Goal: Task Accomplishment & Management: Manage account settings

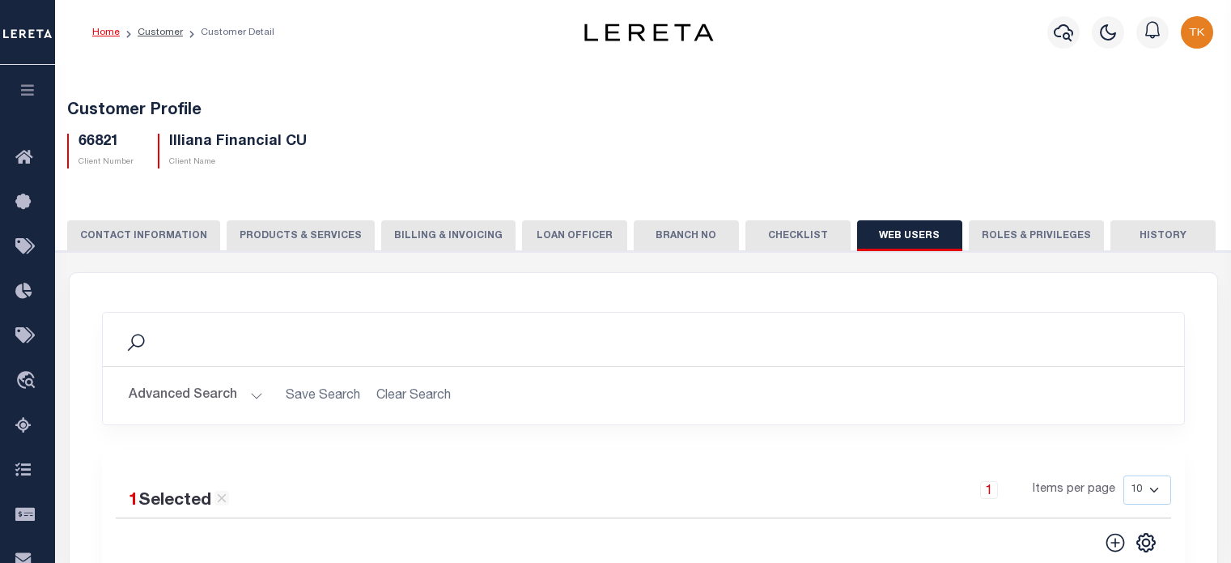
scroll to position [243, 0]
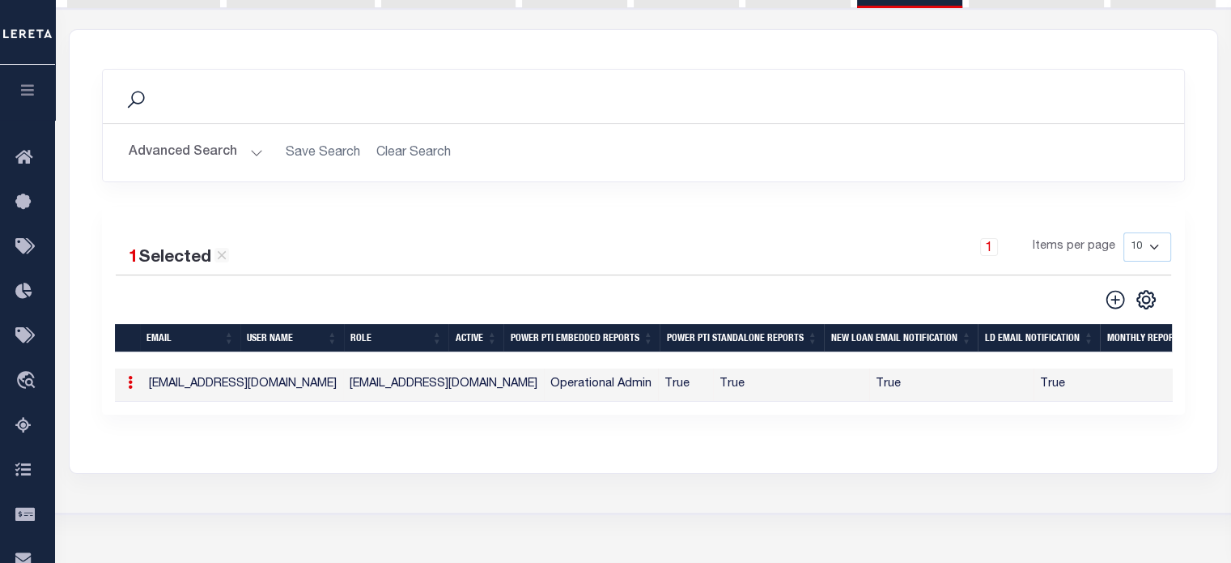
click at [203, 159] on button "Advanced Search" at bounding box center [196, 153] width 134 height 32
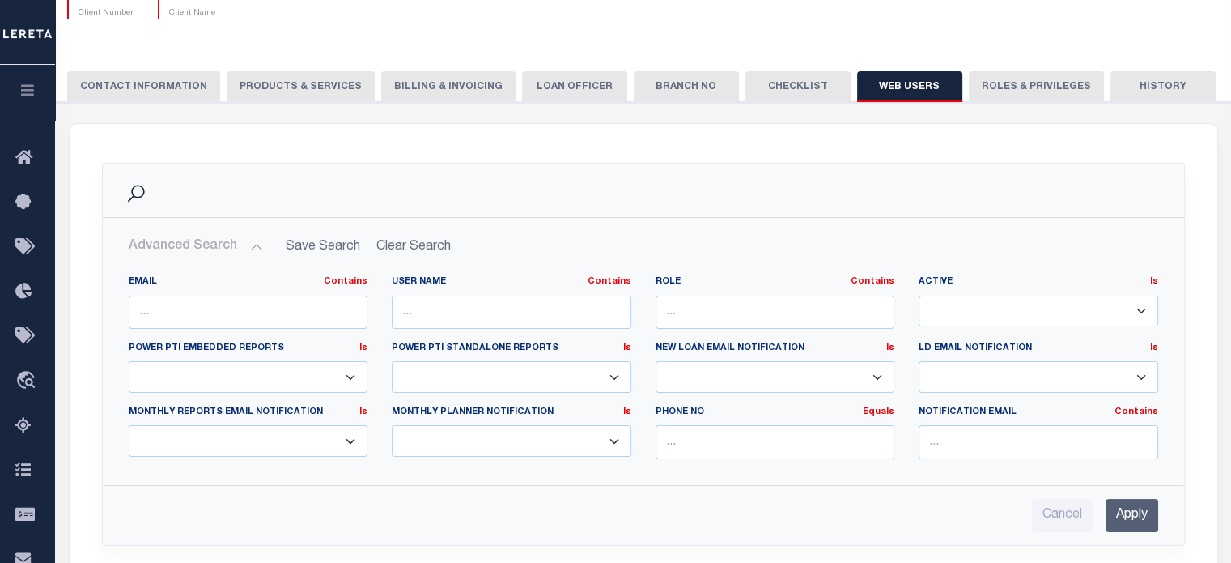
scroll to position [0, 0]
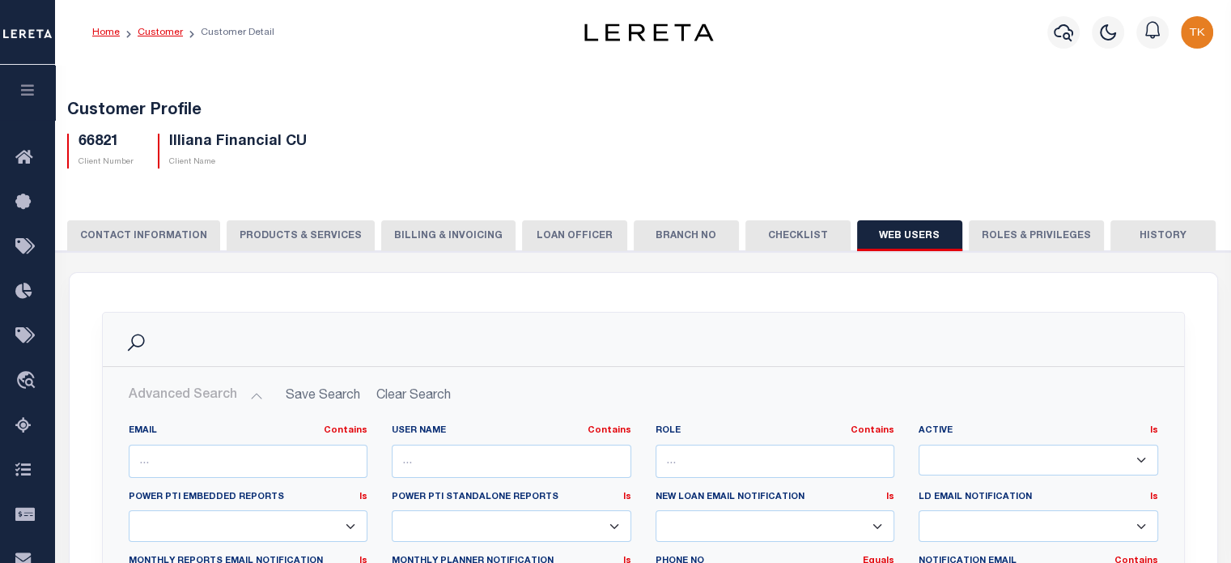
click at [161, 28] on link "Customer" at bounding box center [160, 33] width 45 height 10
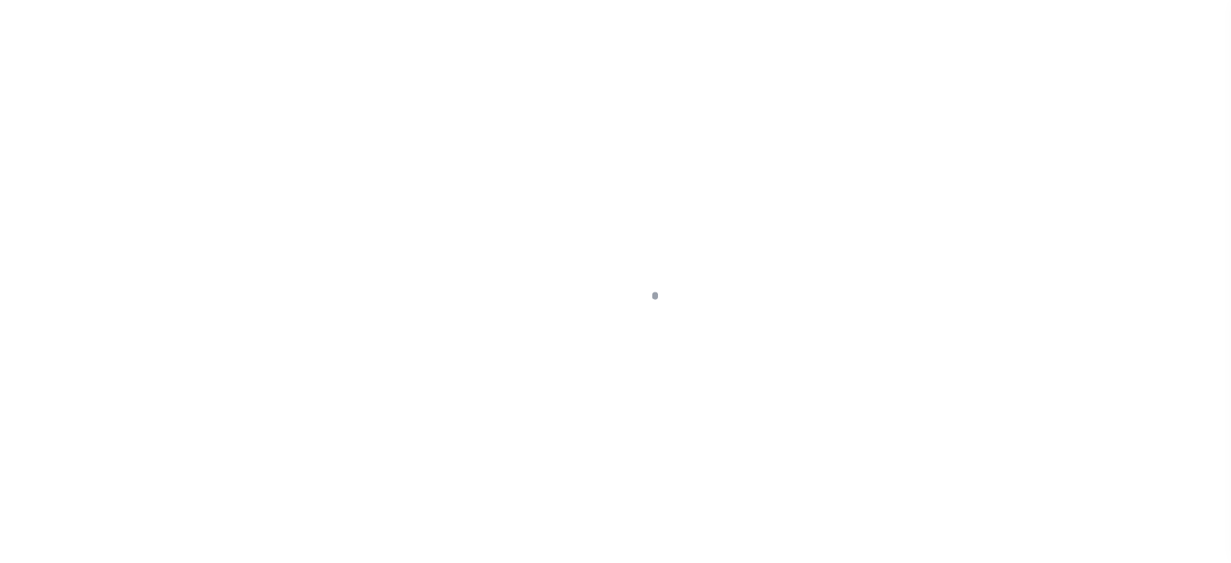
scroll to position [228, 0]
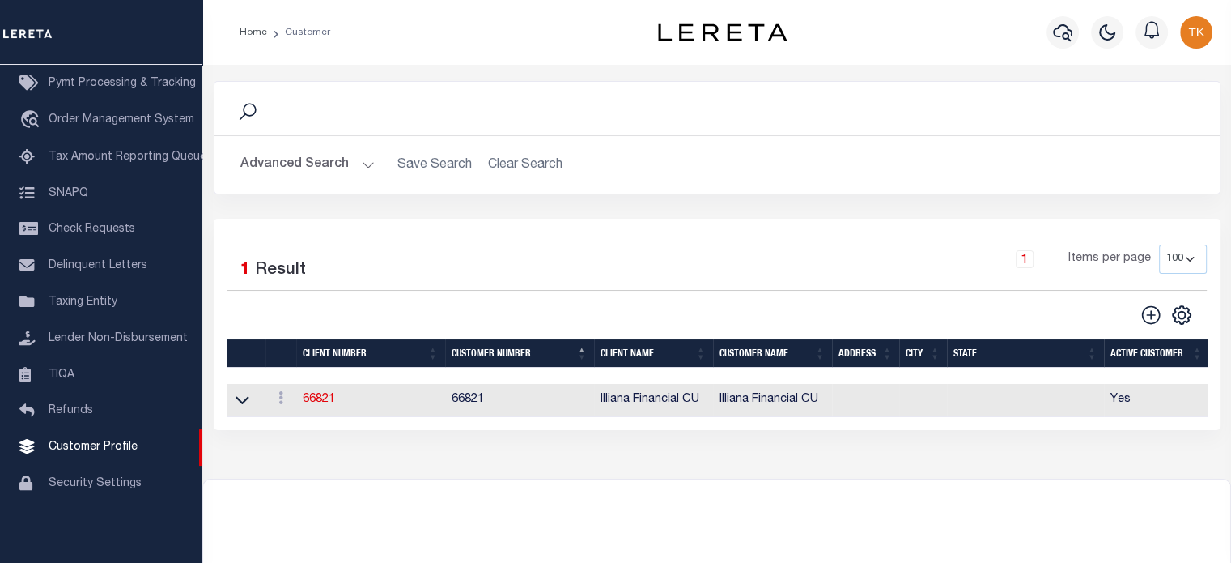
click at [287, 161] on button "Advanced Search" at bounding box center [307, 165] width 134 height 32
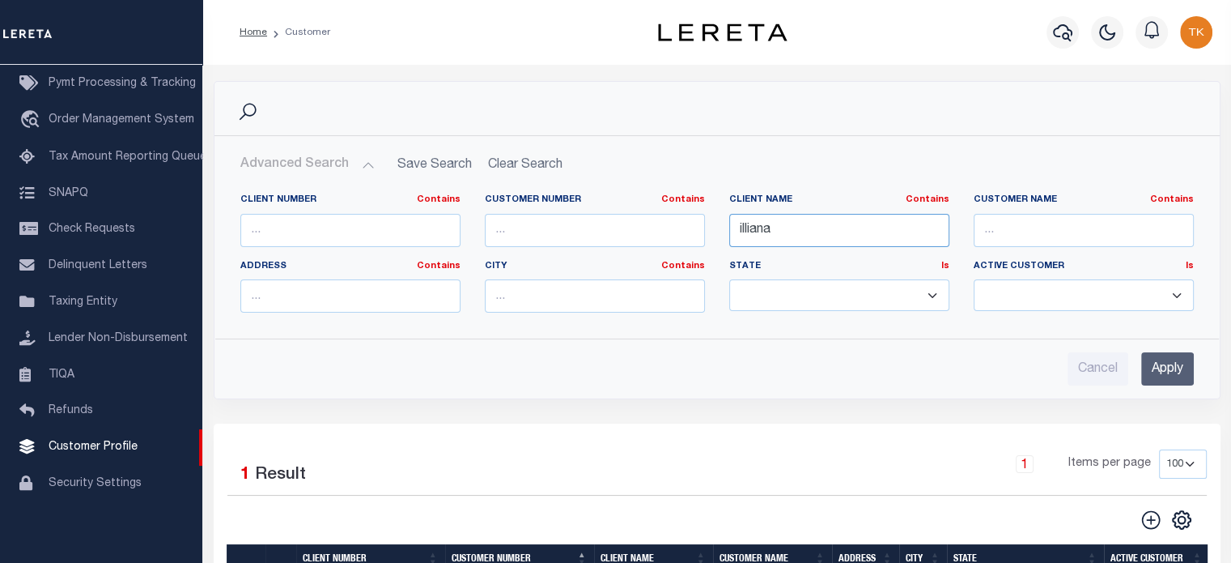
drag, startPoint x: 782, startPoint y: 229, endPoint x: 538, endPoint y: 219, distance: 243.8
click at [538, 219] on div "Client Number Contains Contains Is Customer Number Contains Contains Is Contains" at bounding box center [717, 259] width 978 height 132
type input "Dakota"
click at [1156, 365] on input "Apply" at bounding box center [1167, 368] width 53 height 33
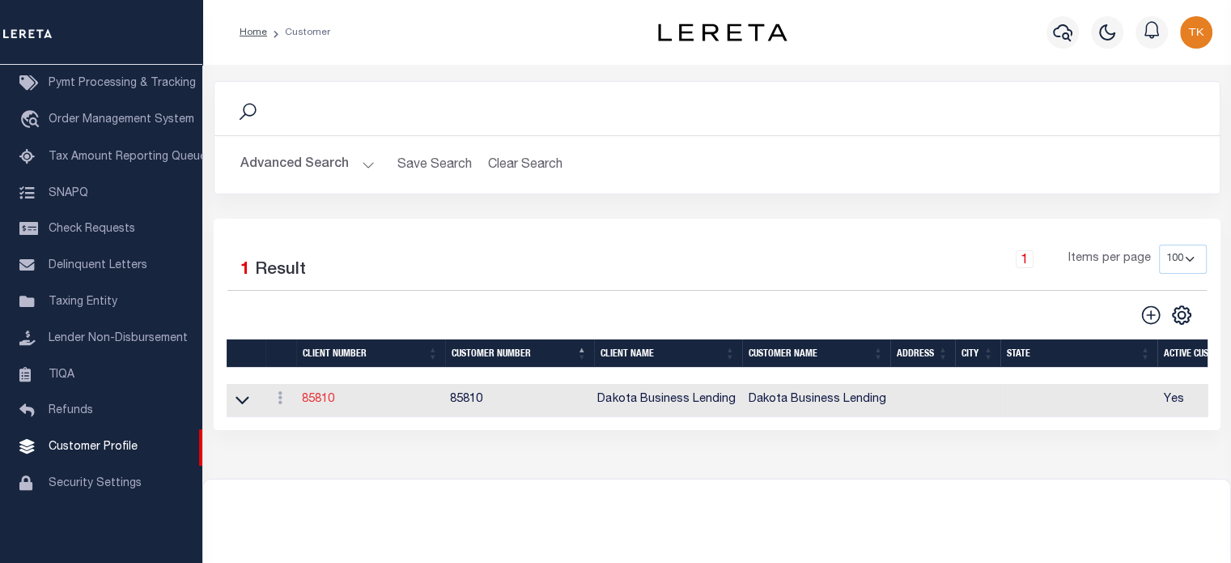
click at [329, 401] on link "85810" at bounding box center [318, 398] width 32 height 11
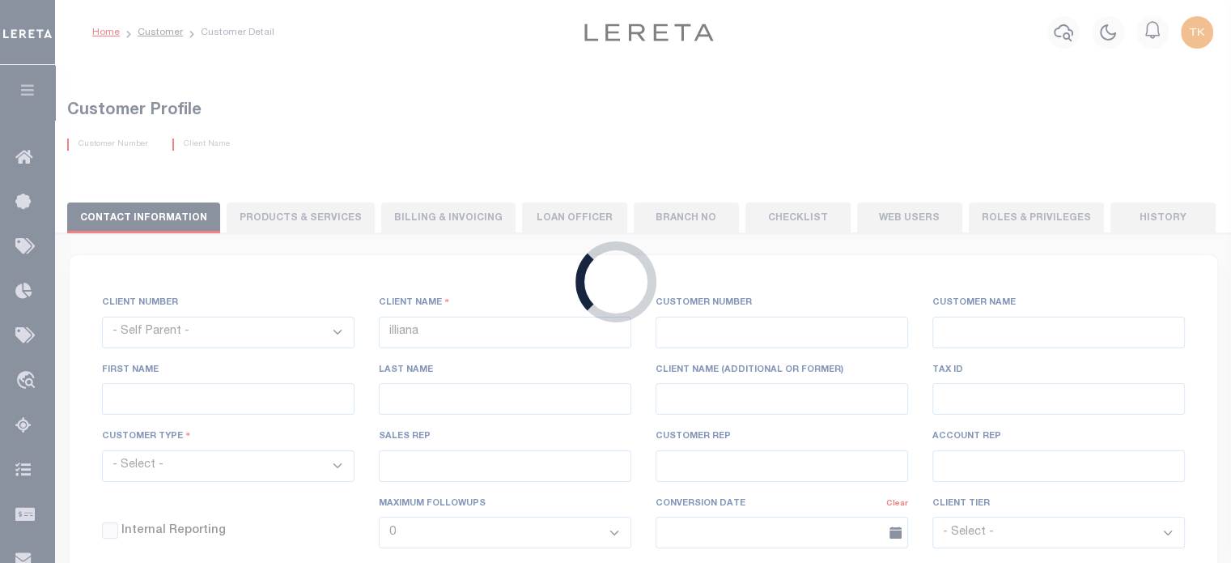
select select
type input "Dakota Business Lending"
type input "85810"
type input "Dakota Business Lending"
type input "[PERSON_NAME]"
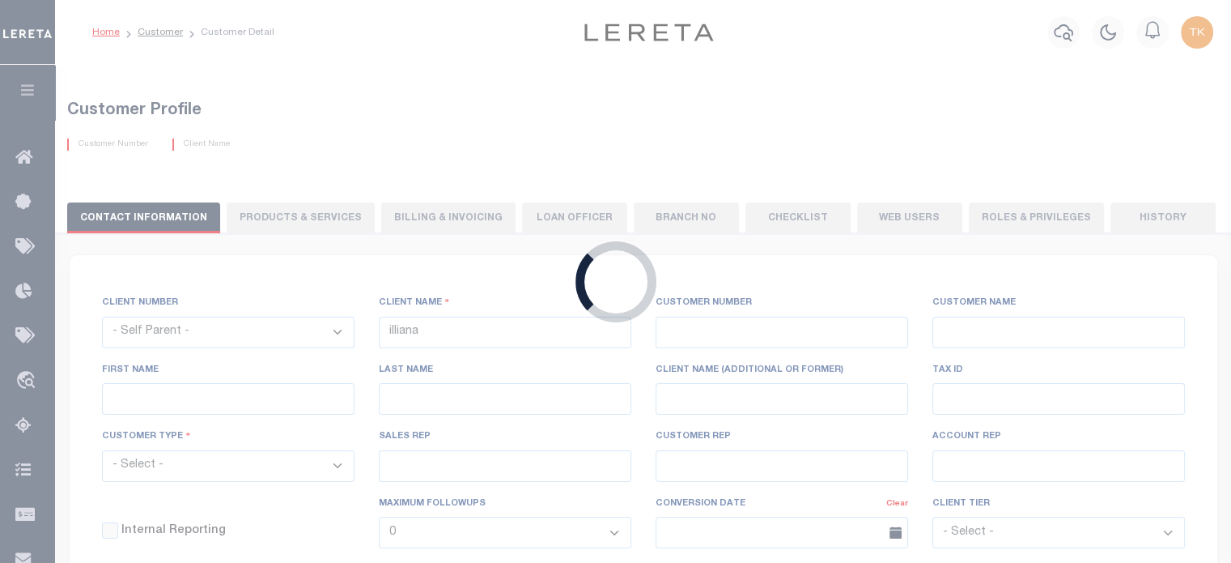
type input "[PERSON_NAME]"
select select "Commercial"
type input "[PERSON_NAME]"
type input "Customer Service"
type input "[DATE]"
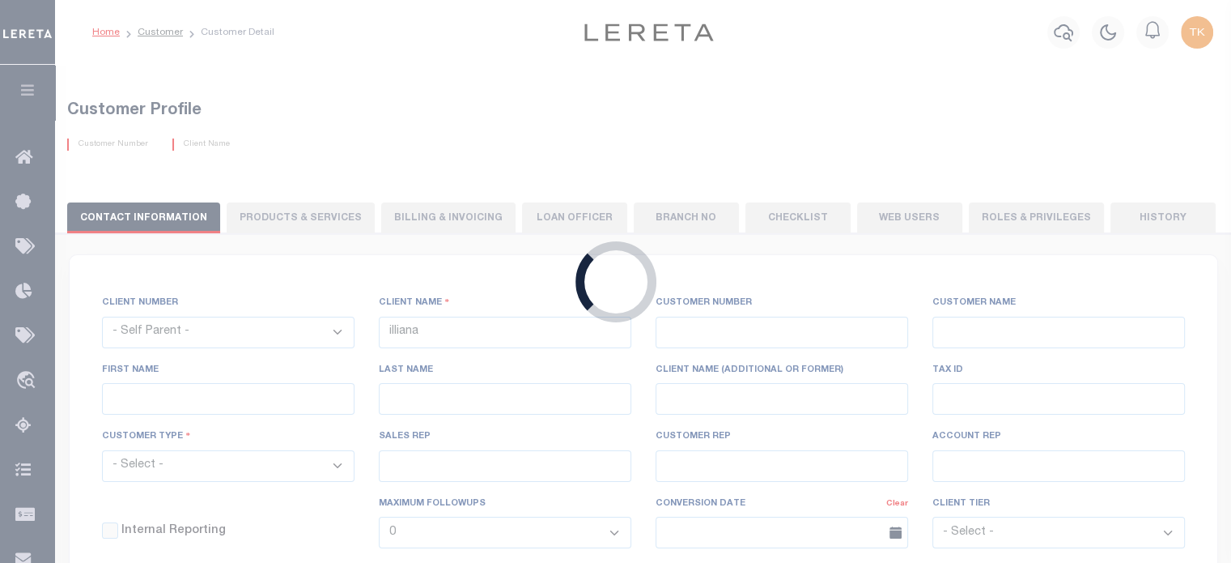
select select "Tier 3"
checkbox input "true"
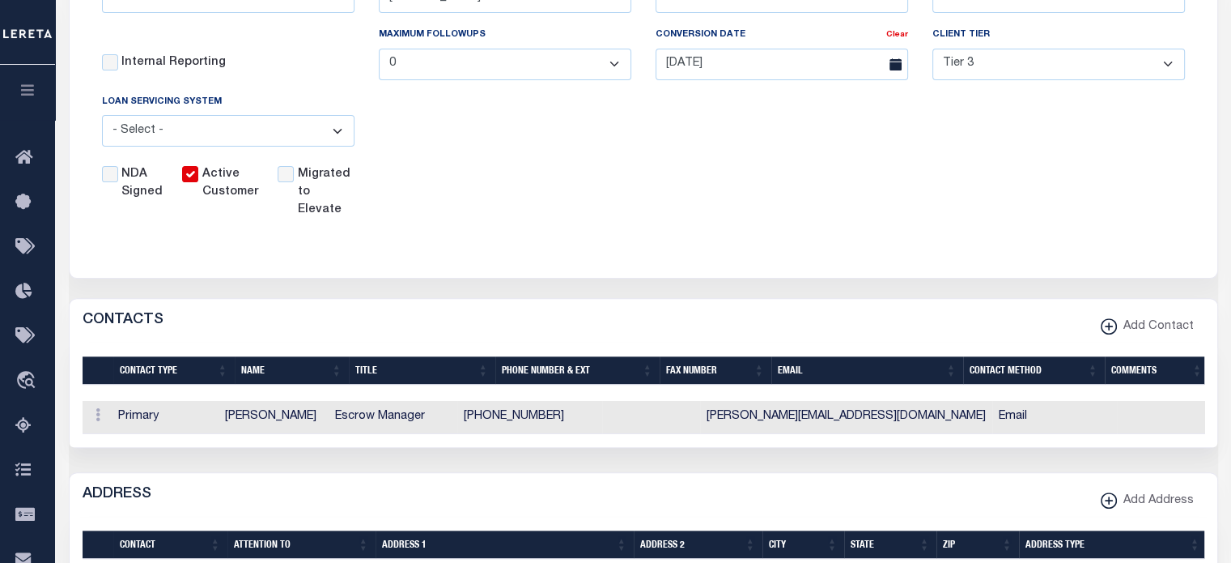
scroll to position [162, 0]
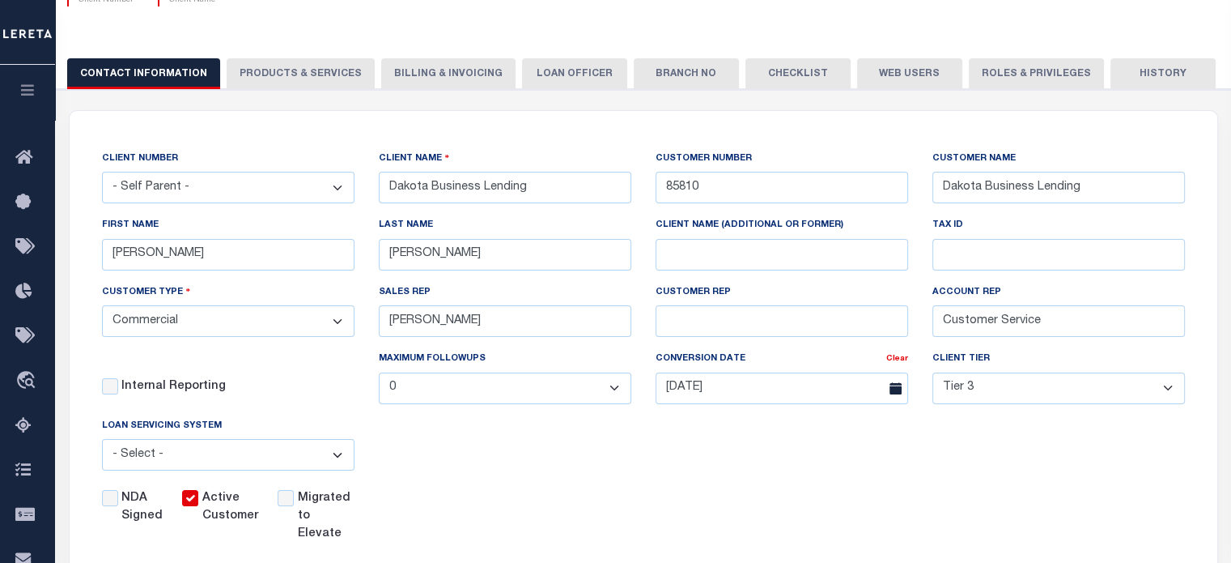
click at [896, 74] on button "Web Users" at bounding box center [909, 73] width 105 height 31
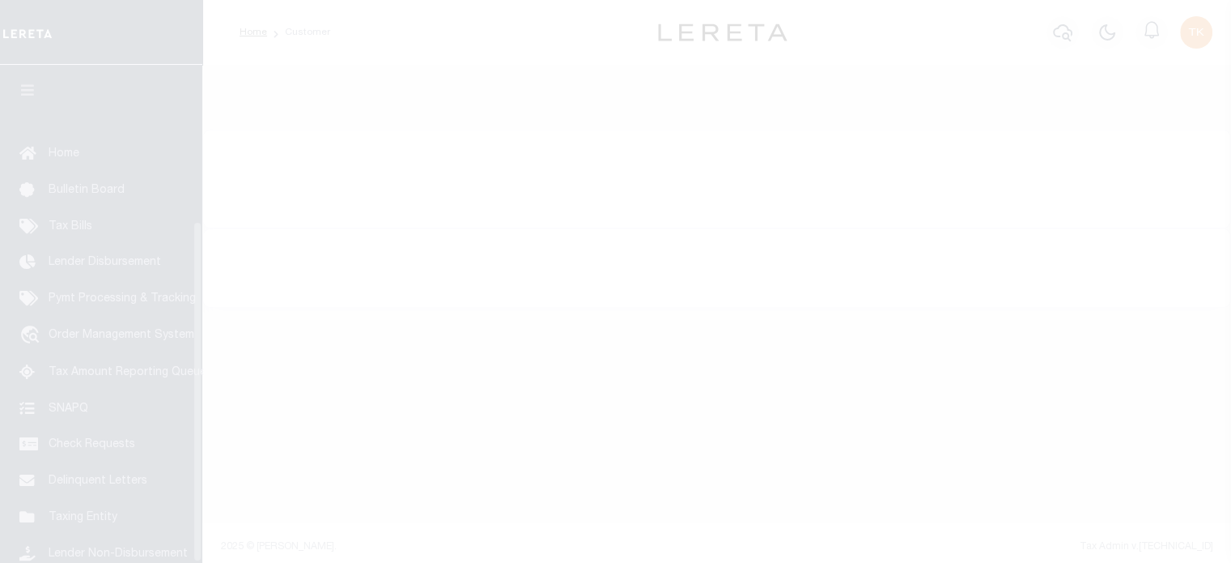
scroll to position [228, 0]
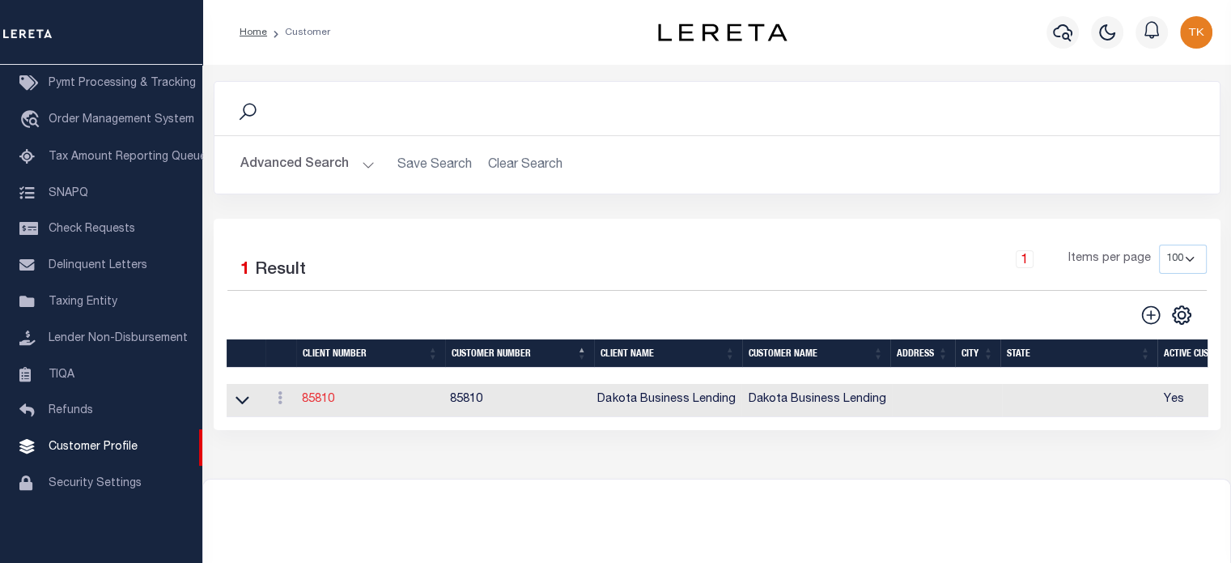
click at [314, 400] on link "85810" at bounding box center [318, 398] width 32 height 11
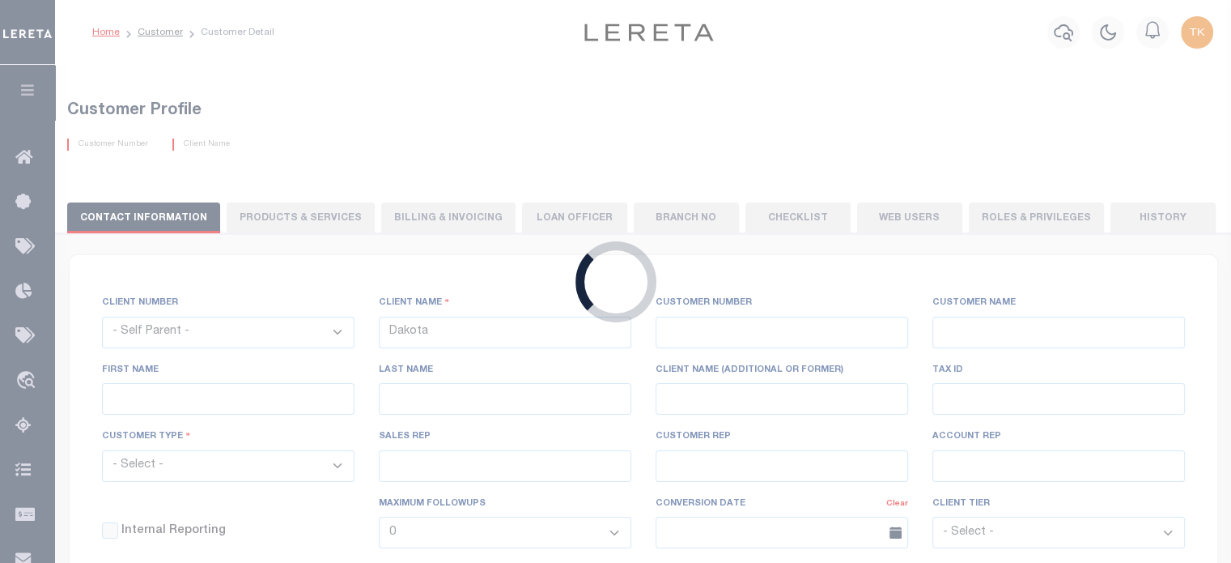
select select
type input "Dakota Business Lending"
type input "85810"
type input "Dakota Business Lending"
type input "[PERSON_NAME]"
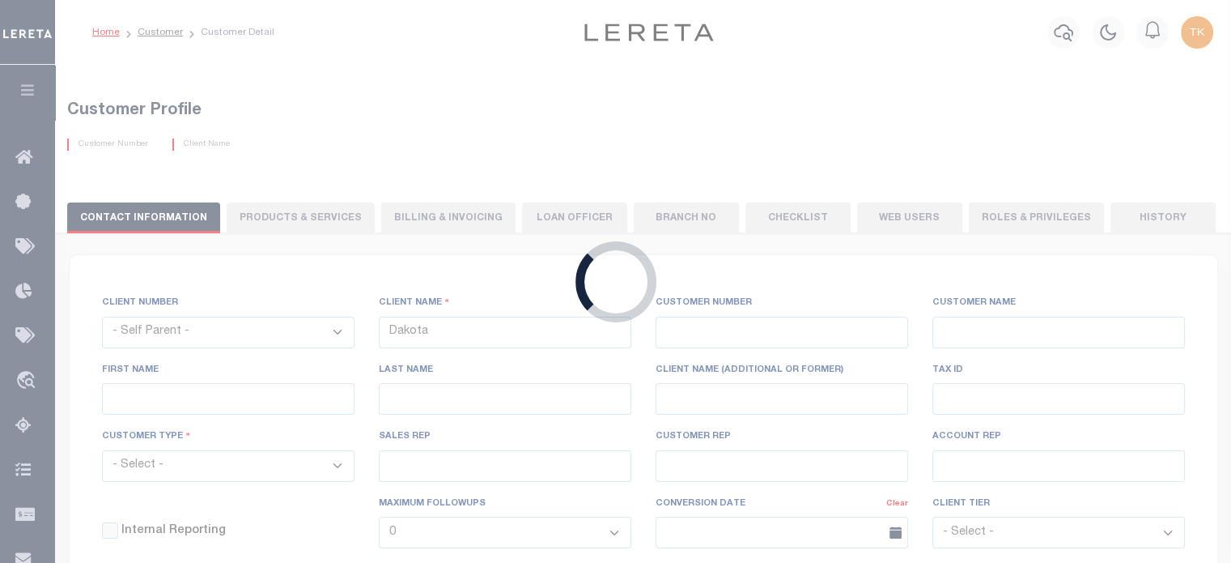
type input "[PERSON_NAME]"
select select "Commercial"
type input "[PERSON_NAME]"
type input "Customer Service"
type input "[DATE]"
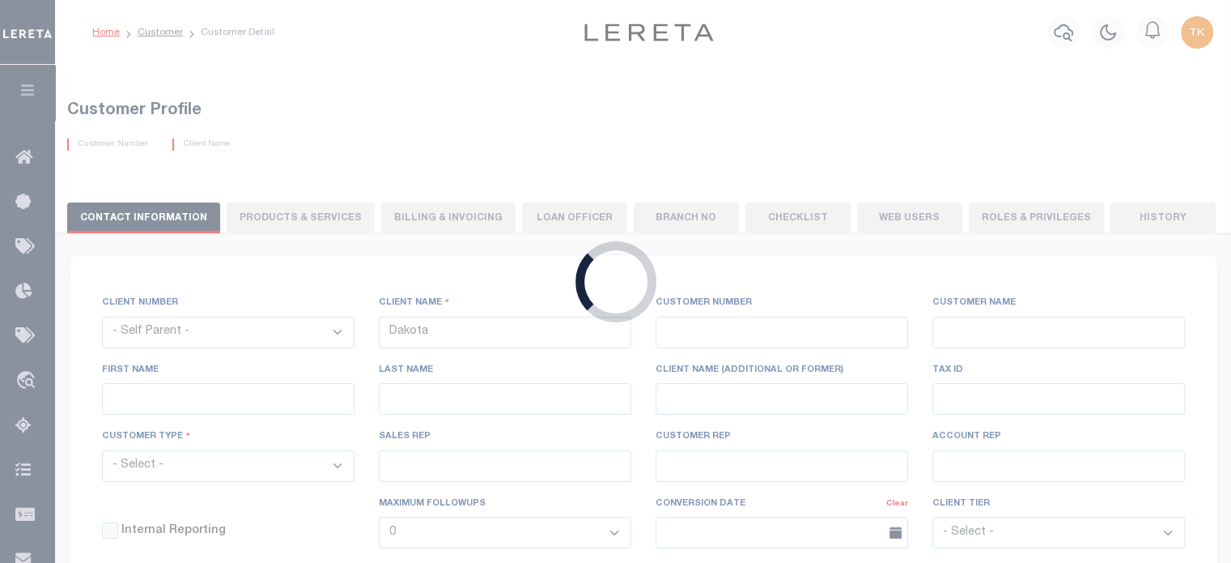
select select "Tier 3"
checkbox input "true"
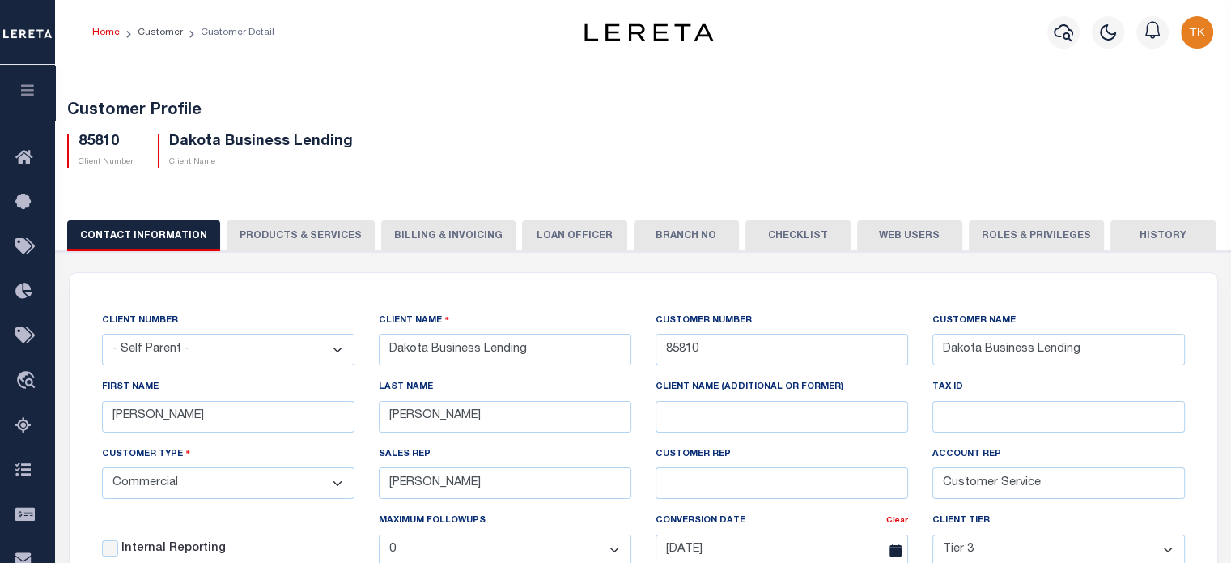
click at [900, 233] on button "Web Users" at bounding box center [909, 235] width 105 height 31
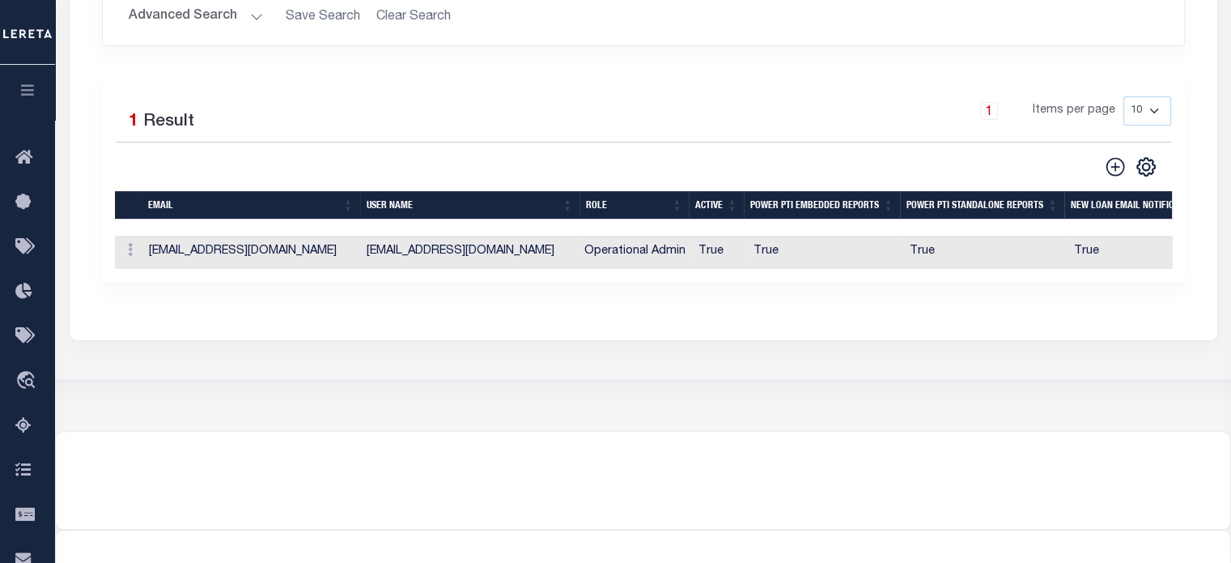
scroll to position [405, 0]
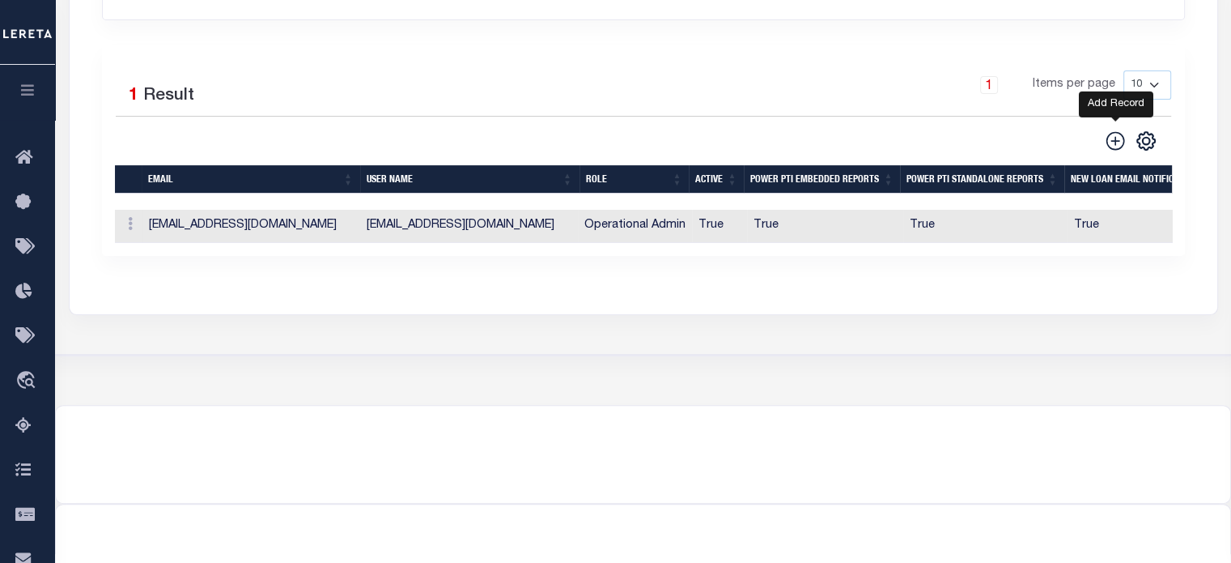
click at [1113, 138] on icon at bounding box center [1115, 140] width 21 height 21
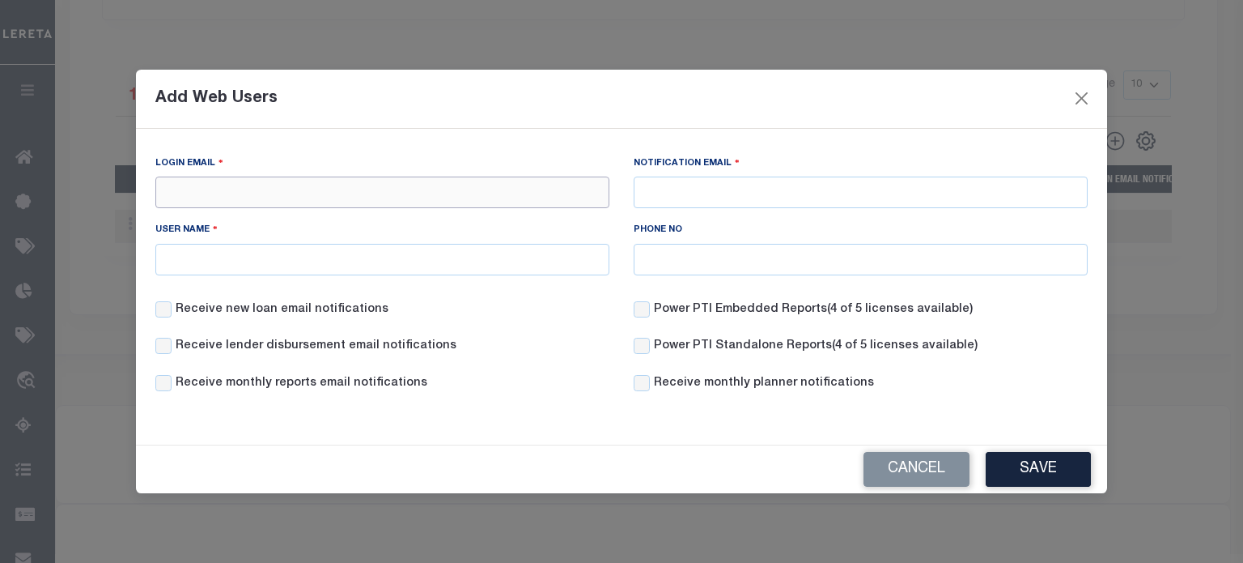
click at [236, 192] on input "Login Email" at bounding box center [382, 192] width 454 height 32
drag, startPoint x: 403, startPoint y: 192, endPoint x: 0, endPoint y: 175, distance: 403.4
click at [0, 175] on div "Add Web Users Login Email kanderson@dakotabusinesslending.com Notification Emai…" at bounding box center [621, 281] width 1243 height 563
type input "kanderson@dakotabusinesslending.com"
click at [703, 190] on input "Notification Email" at bounding box center [861, 192] width 454 height 32
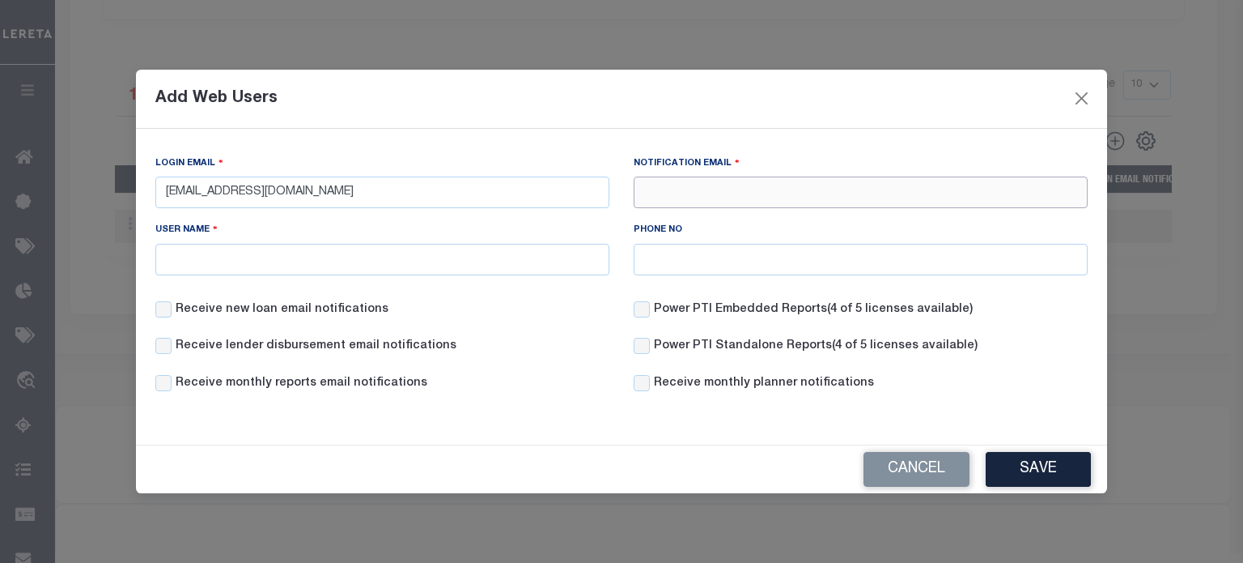
paste input "kanderson@dakotabusinesslending.com"
type input "kanderson@dakotabusinesslending.com"
click at [220, 255] on input "User Name" at bounding box center [382, 260] width 454 height 32
paste input "kanderson@dakotabusinesslending.com"
type input "kanderson@dakotabusinesslending.com"
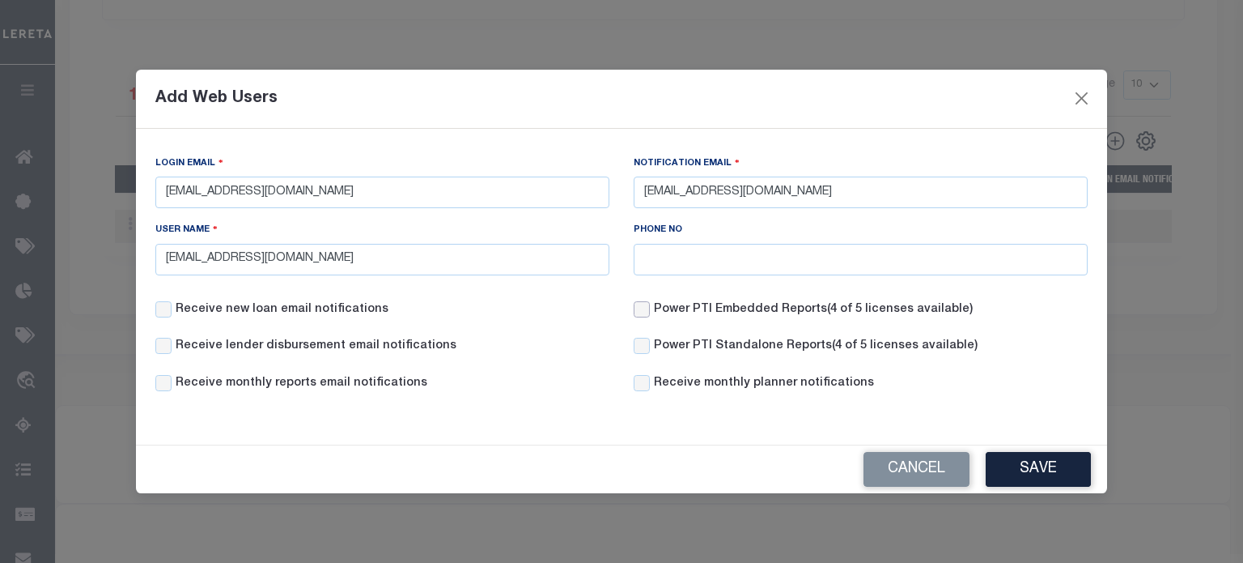
click at [648, 313] on input "Power PTI Embedded Reports (4 of 5 licenses available)" at bounding box center [642, 309] width 16 height 16
checkbox input "true"
click at [648, 341] on input "Power PTI Standalone Reports (4 of 5 licenses available)" at bounding box center [642, 346] width 16 height 16
checkbox input "true"
click at [644, 382] on input "Receive monthly planner notifications" at bounding box center [642, 383] width 16 height 16
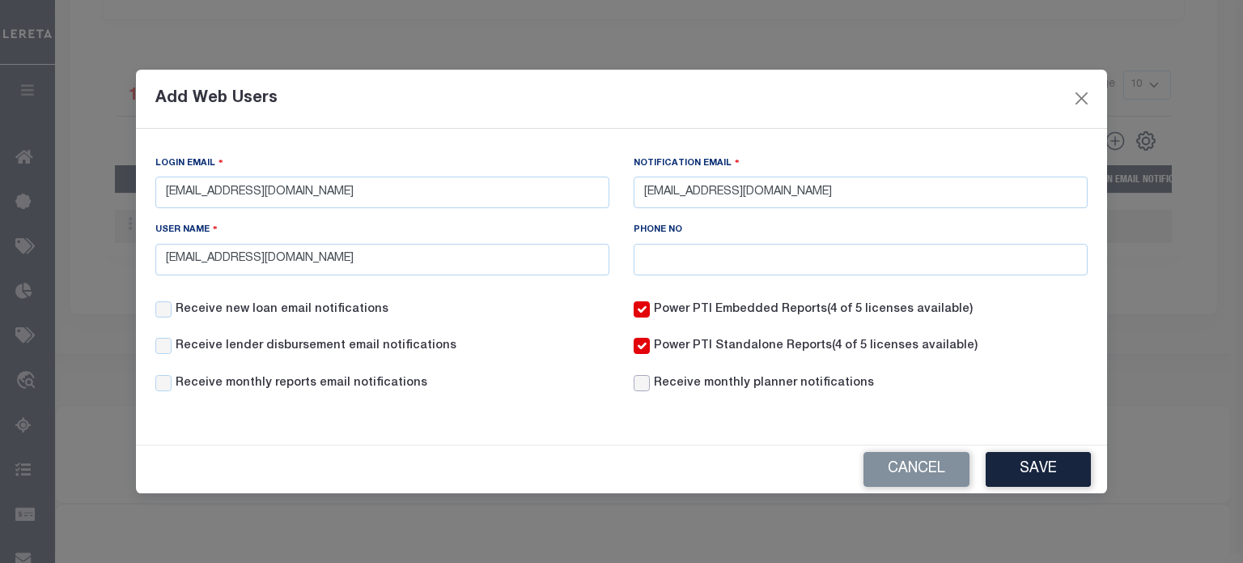
checkbox input "true"
click at [151, 309] on div "Receive new loan email notifications" at bounding box center [382, 319] width 478 height 37
click at [165, 312] on input "Receive new loan email notifications" at bounding box center [163, 309] width 16 height 16
checkbox input "true"
click at [168, 336] on div "Receive new loan email notifications" at bounding box center [382, 319] width 478 height 37
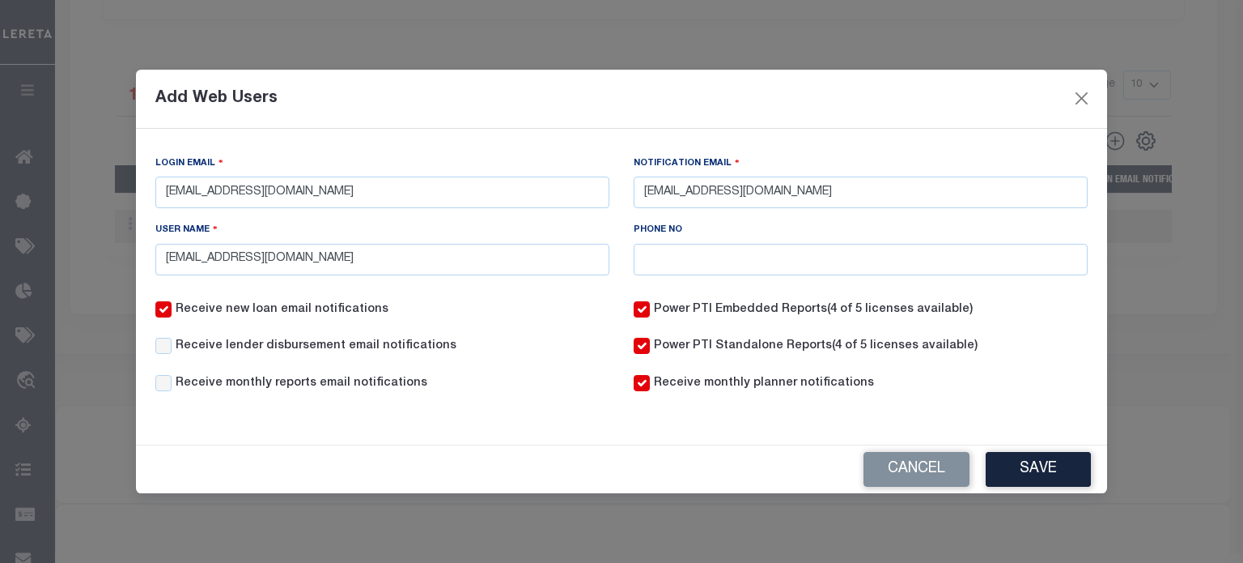
click at [176, 349] on label "Receive lender disbursement email notifications" at bounding box center [316, 347] width 281 height 18
click at [172, 349] on input "Receive lender disbursement email notifications" at bounding box center [163, 346] width 16 height 16
checkbox input "true"
click at [164, 378] on input "Receive monthly reports email notifications" at bounding box center [163, 383] width 16 height 16
checkbox input "true"
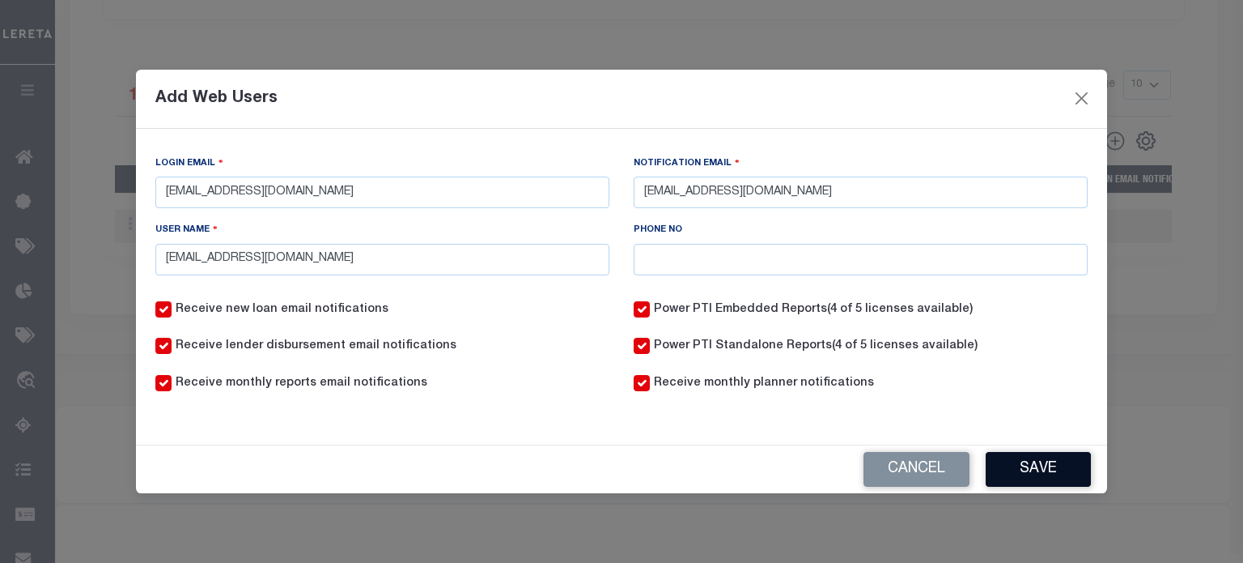
click at [1053, 470] on button "Save" at bounding box center [1038, 469] width 105 height 35
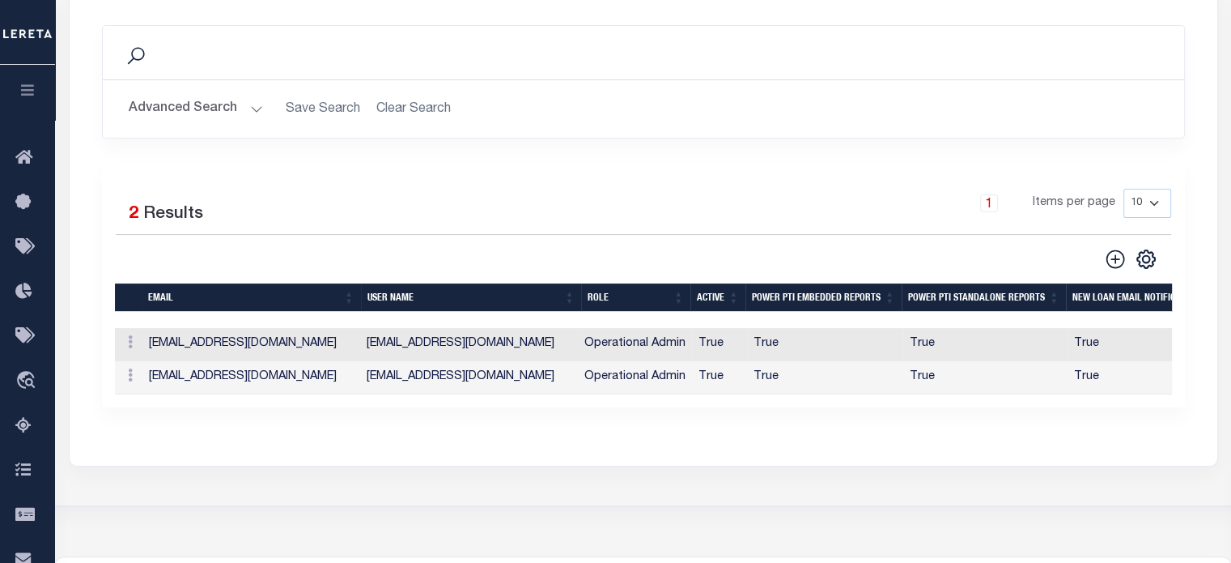
scroll to position [0, 0]
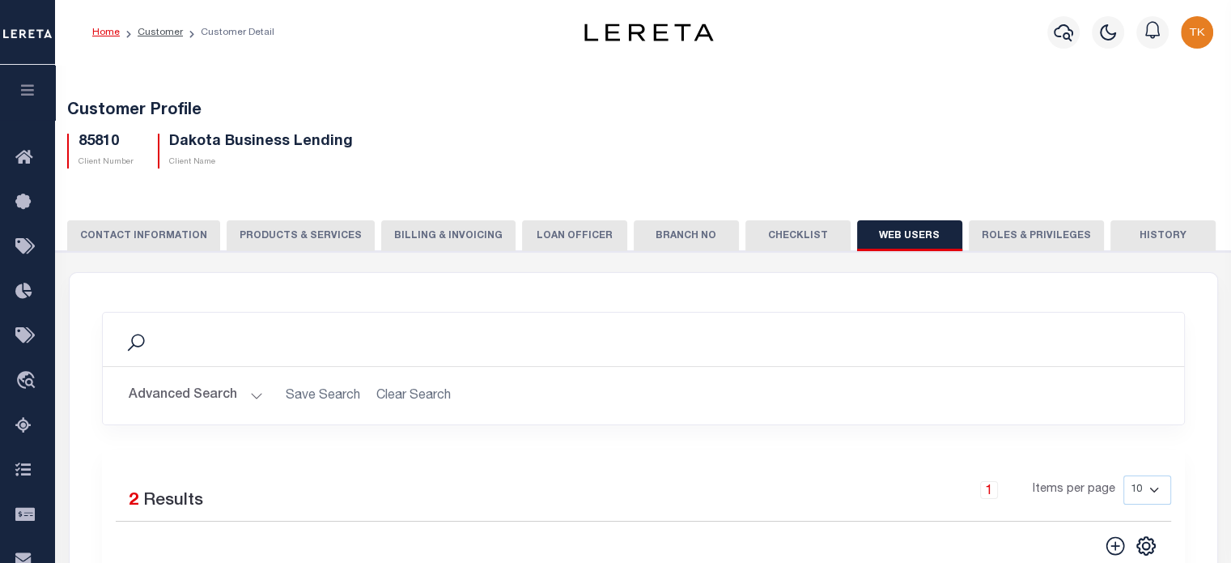
click at [401, 236] on button "Billing & Invoicing" at bounding box center [448, 235] width 134 height 31
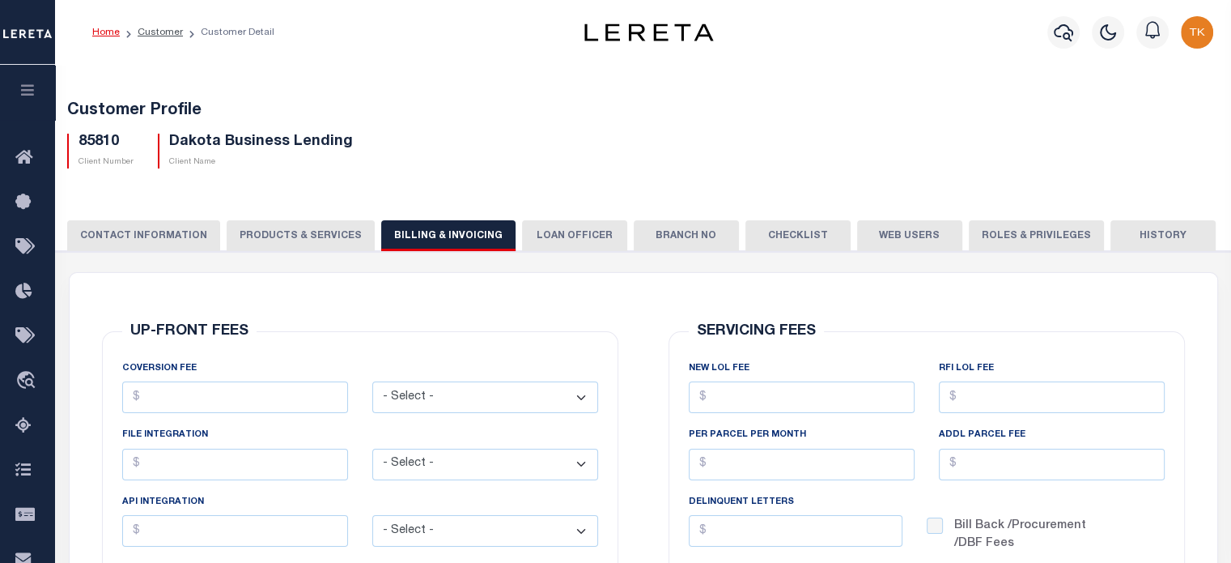
click at [133, 236] on button "CONTACT INFORMATION" at bounding box center [143, 235] width 153 height 31
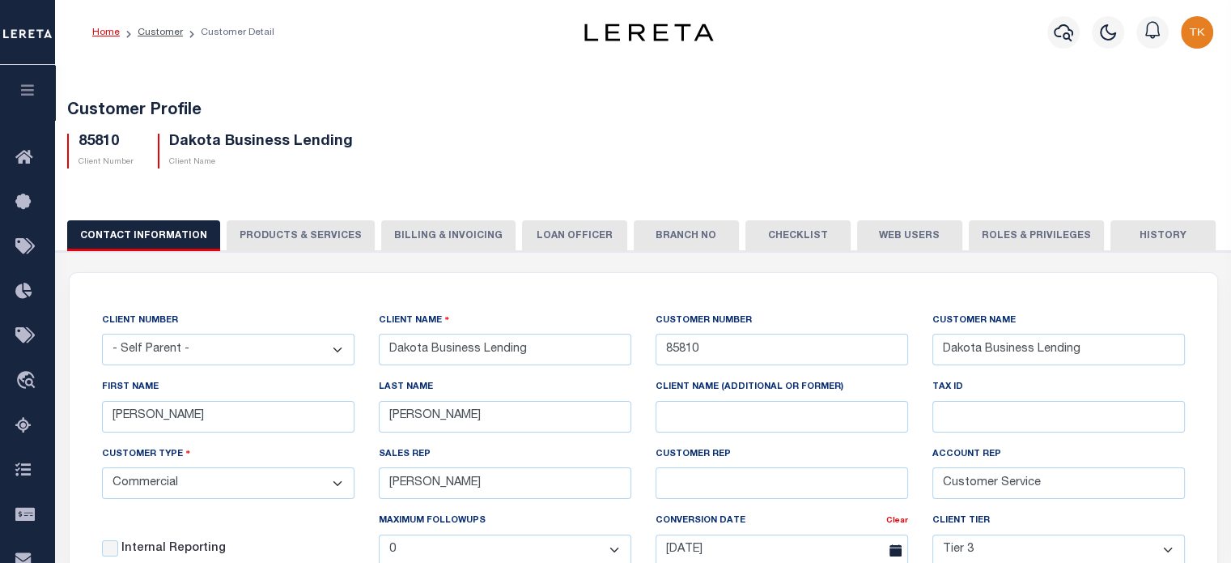
drag, startPoint x: 531, startPoint y: 162, endPoint x: 539, endPoint y: 161, distance: 8.1
click at [532, 161] on div "85810 Client Number Dakota Business Lending Client Name" at bounding box center [643, 145] width 1177 height 48
click at [879, 227] on button "Web Users" at bounding box center [909, 235] width 105 height 31
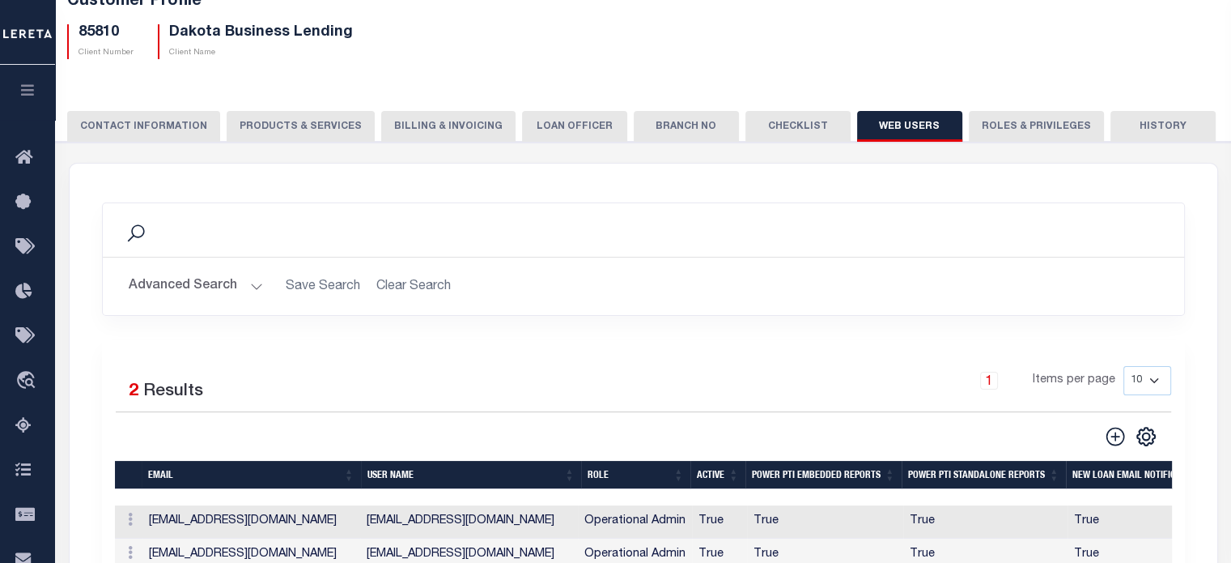
scroll to position [81, 0]
